Goal: Task Accomplishment & Management: Manage account settings

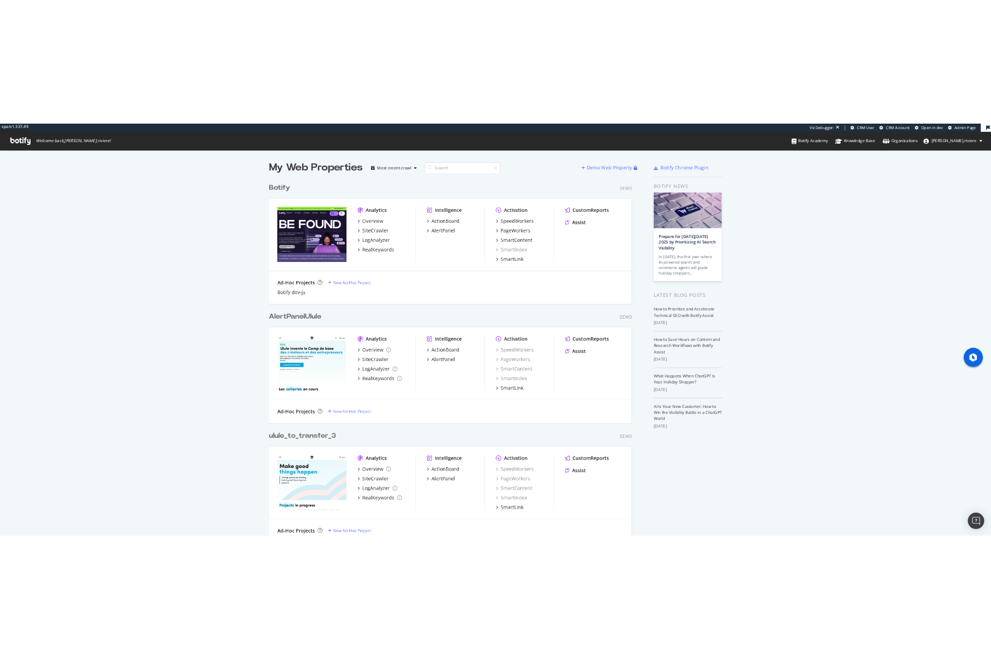
scroll to position [651, 975]
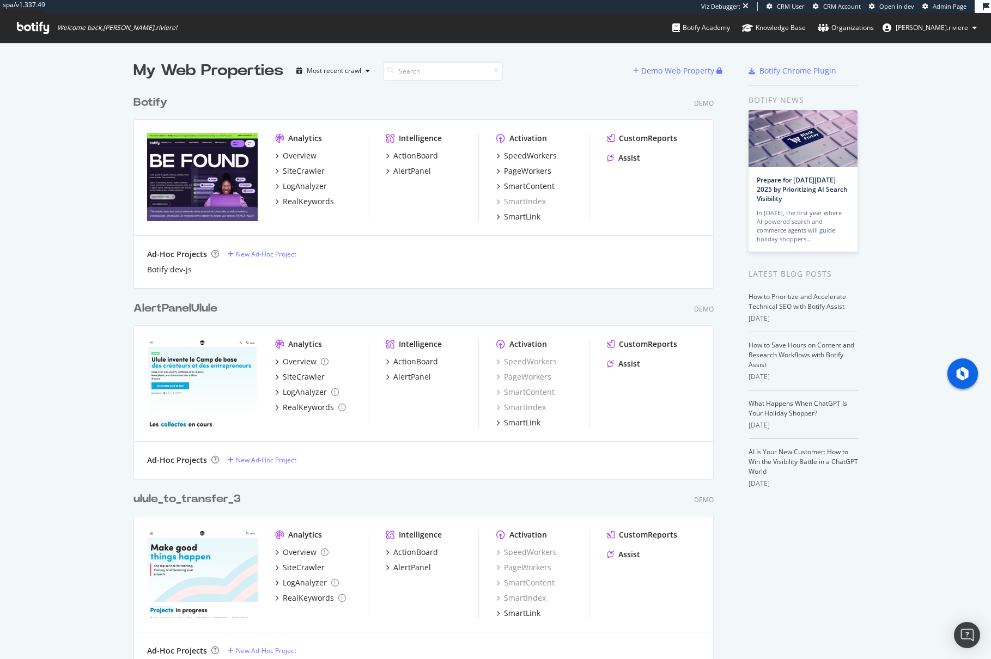
click at [936, 30] on span "[PERSON_NAME].riviere" at bounding box center [932, 27] width 72 height 9
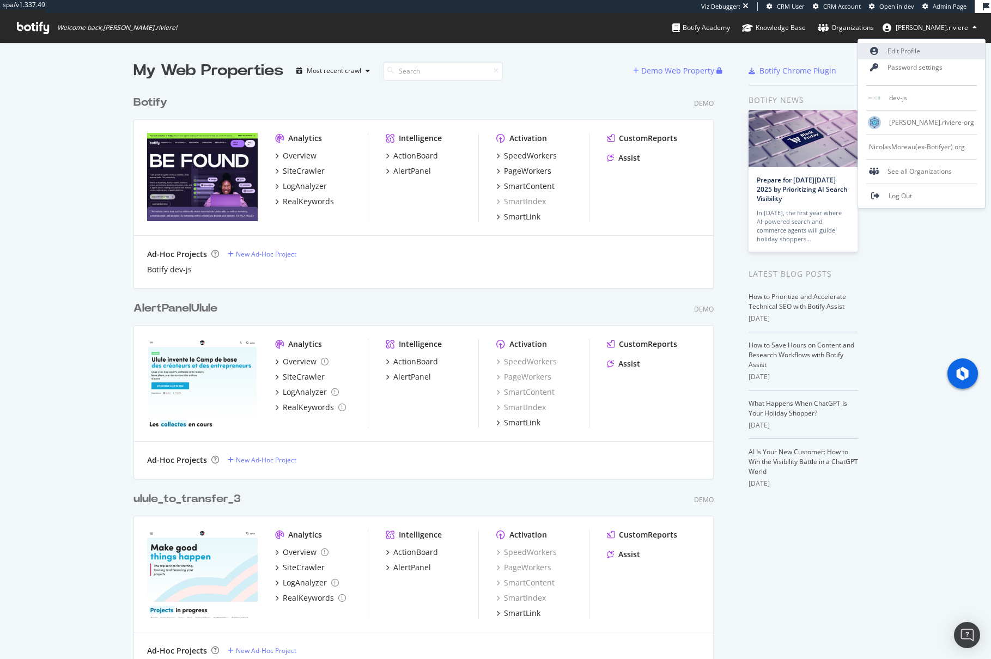
click at [917, 52] on link "Edit Profile" at bounding box center [921, 51] width 127 height 16
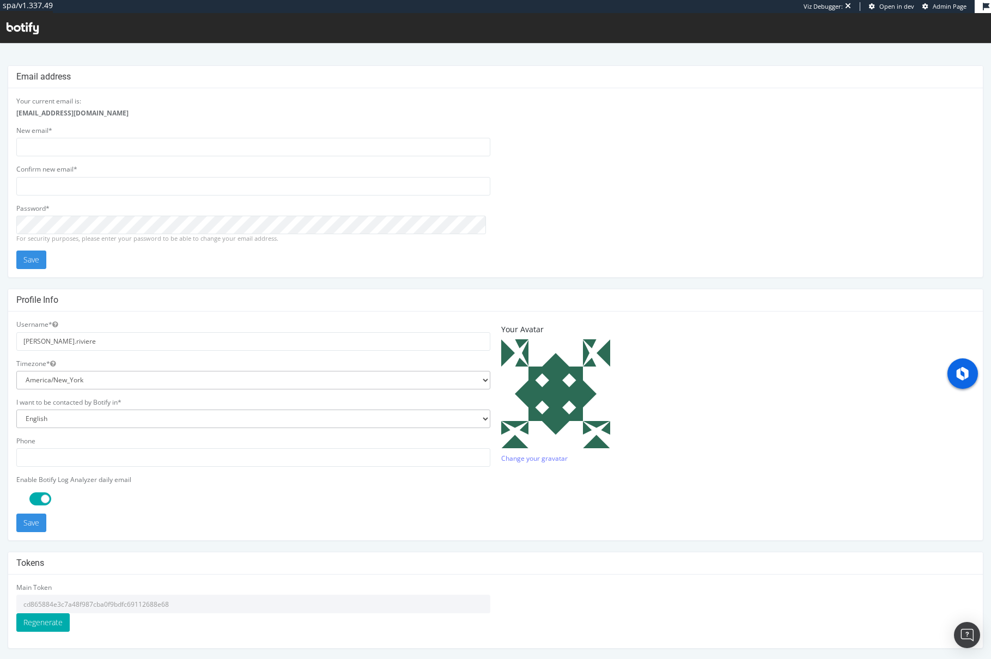
click at [68, 605] on input "cd865884e3c7a48f987cba0f9bdfc69112688e68" at bounding box center [253, 604] width 474 height 19
click at [223, 604] on input "cd865884e3c7a48f987cba0f9bdfc69112688e68" at bounding box center [253, 604] width 474 height 19
